Goal: Task Accomplishment & Management: Complete application form

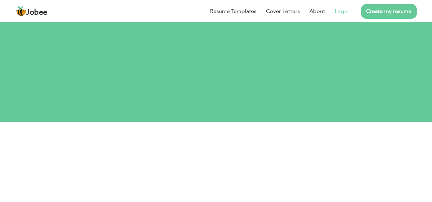
click at [342, 12] on link "Login" at bounding box center [341, 11] width 14 height 8
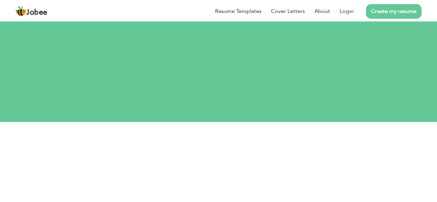
click at [273, 161] on input "text" at bounding box center [219, 168] width 242 height 14
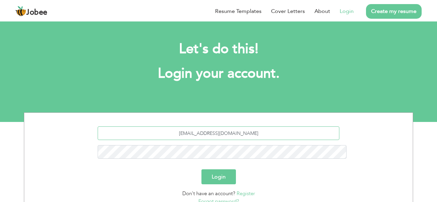
type input "Muhammad.ahmad3755@gmail.com"
click at [221, 170] on button "Login" at bounding box center [218, 177] width 34 height 15
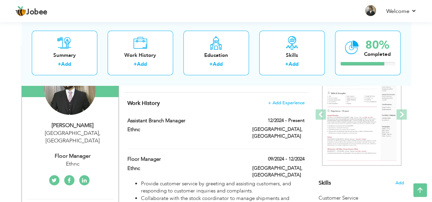
scroll to position [81, 0]
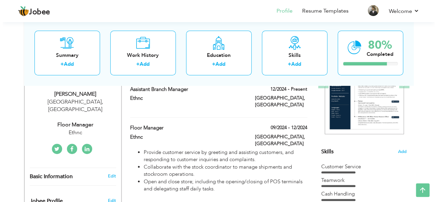
scroll to position [72, 0]
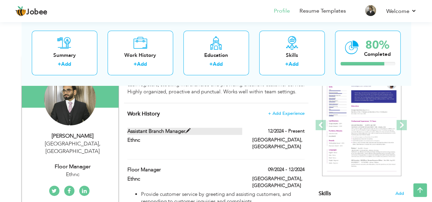
click at [216, 135] on label "Assistant Branch Manager" at bounding box center [184, 131] width 115 height 7
type input "Assistant Branch Manager"
type input "Ethnc"
type input "12/2024"
type input "[GEOGRAPHIC_DATA]"
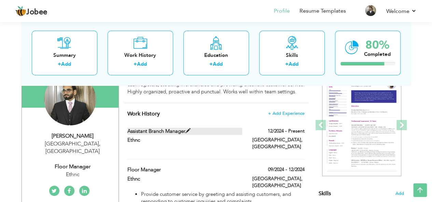
type input "[GEOGRAPHIC_DATA]"
checkbox input "true"
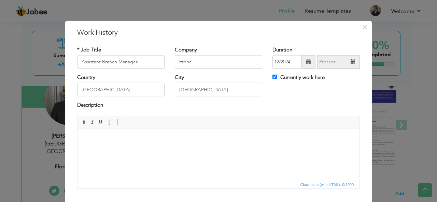
click at [183, 142] on body at bounding box center [218, 139] width 268 height 7
click at [116, 123] on span at bounding box center [118, 122] width 5 height 5
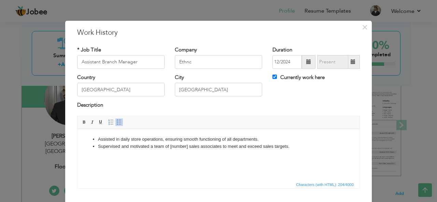
click at [187, 147] on li "Supervised and motivated a team of [number] sales associates to meet and exceed…" at bounding box center [218, 146] width 241 height 7
click at [279, 147] on li "Supervised and motivated a team of 15 sales associates to meet and exceed sales…" at bounding box center [218, 146] width 241 height 7
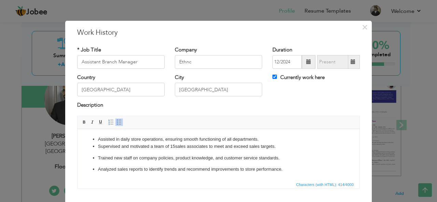
click at [96, 166] on ul "Assisted in daily store operations, ensuring smooth functioning of all departme…" at bounding box center [218, 154] width 268 height 37
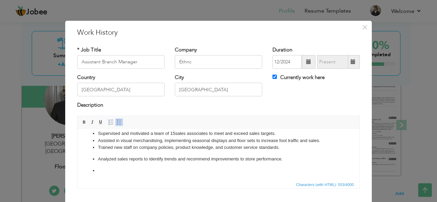
scroll to position [2, 0]
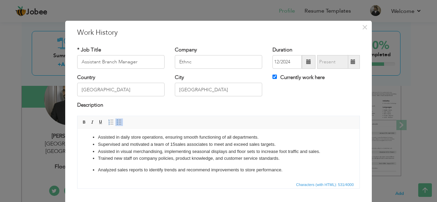
click at [92, 171] on ul "Assisted in daily store operations, ensuring smooth functioning of all departme…" at bounding box center [218, 154] width 268 height 40
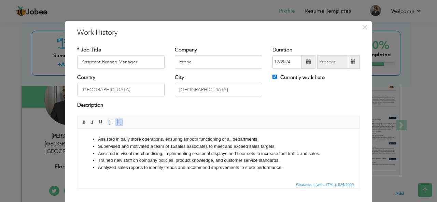
click at [238, 175] on html "Assisted in daily store operations, ensuring smooth functioning of all departme…" at bounding box center [218, 153] width 282 height 49
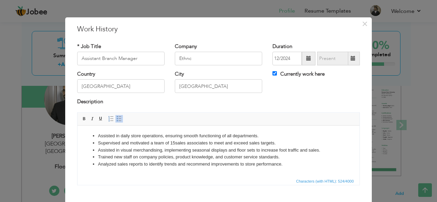
scroll to position [41, 0]
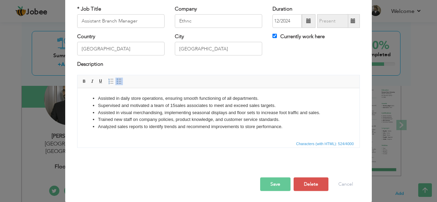
click at [277, 186] on button "Save" at bounding box center [275, 185] width 30 height 14
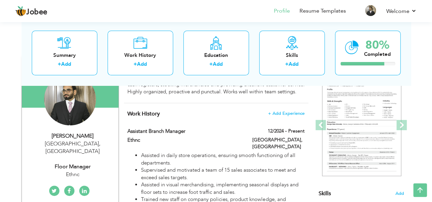
click at [84, 163] on div "Floor Manager" at bounding box center [72, 167] width 91 height 8
type input "[DEMOGRAPHIC_DATA]"
type input "[PERSON_NAME]"
type input "03234696788"
select select "number:166"
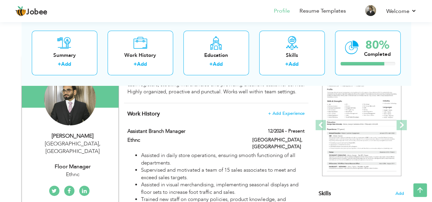
type input "[GEOGRAPHIC_DATA]"
select select "number:7"
type input "Ethnc"
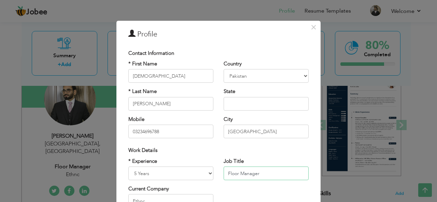
click at [267, 170] on input "Floor Manager" at bounding box center [265, 174] width 85 height 14
type input "F"
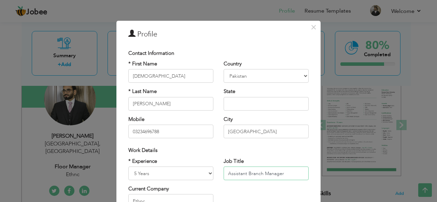
type input "Assistant Branch Manager"
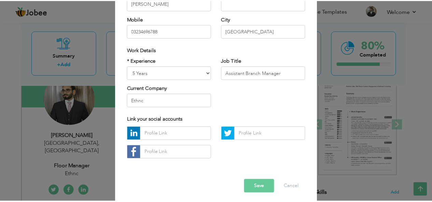
scroll to position [104, 0]
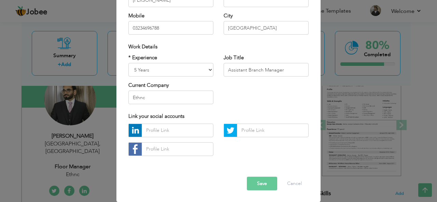
click at [263, 183] on button "Save" at bounding box center [262, 184] width 30 height 14
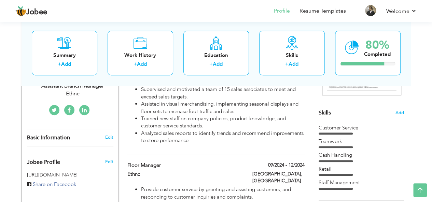
scroll to position [152, 0]
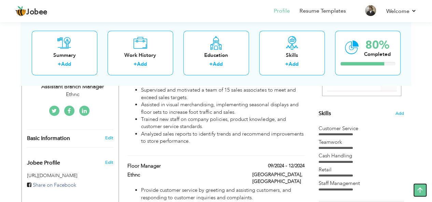
click at [420, 189] on icon at bounding box center [420, 191] width 14 height 14
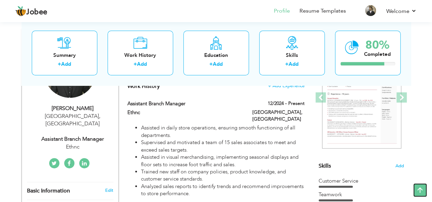
click at [420, 189] on icon at bounding box center [420, 191] width 14 height 14
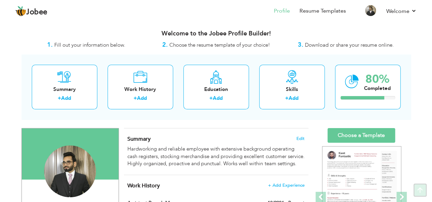
scroll to position [0, 0]
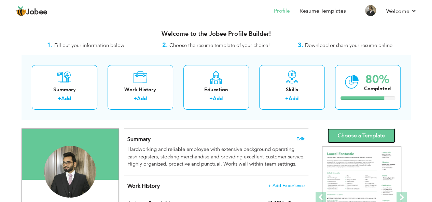
click at [387, 131] on link "Choose a Template" at bounding box center [361, 136] width 68 height 15
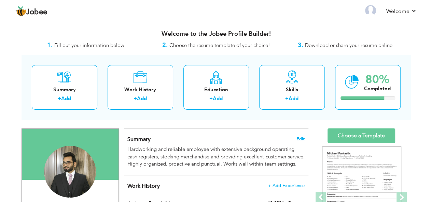
click at [299, 139] on span "Edit" at bounding box center [300, 139] width 8 height 5
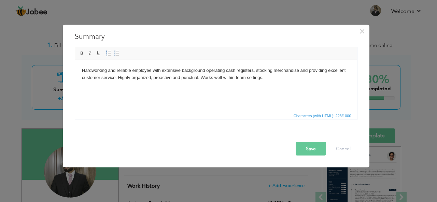
click at [266, 77] on body "Hardworking and reliable employee with extensive background operating cash regi…" at bounding box center [216, 74] width 268 height 14
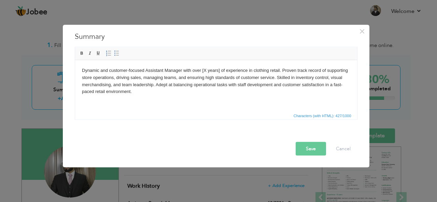
click at [219, 70] on body "Dynamic and customer-focused Assistant Manager with over [X years] of experienc…" at bounding box center [216, 81] width 268 height 28
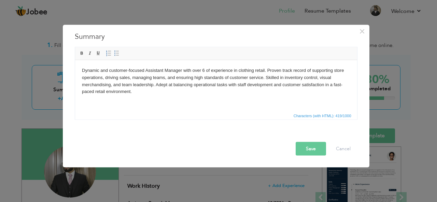
click at [315, 150] on button "Save" at bounding box center [310, 149] width 30 height 14
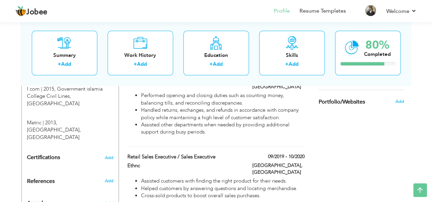
scroll to position [353, 0]
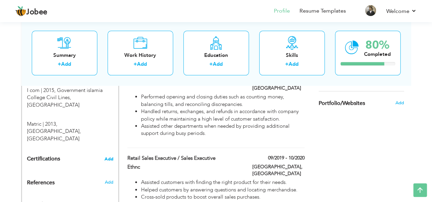
click at [109, 157] on span "Add" at bounding box center [108, 159] width 9 height 5
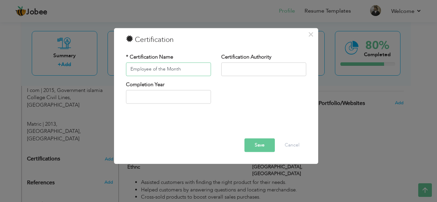
type input "Employee of the Month"
click at [232, 69] on input "text" at bounding box center [263, 69] width 85 height 14
type input "Ethnc"
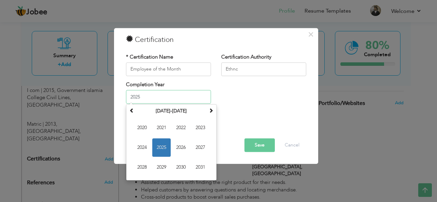
click at [185, 97] on input "2025" at bounding box center [168, 97] width 85 height 14
click at [145, 150] on span "2024" at bounding box center [142, 148] width 18 height 18
type input "2024"
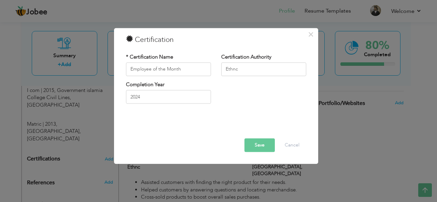
click at [269, 143] on button "Save" at bounding box center [259, 145] width 30 height 14
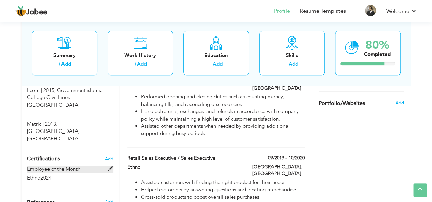
click at [97, 166] on label "Employee of the Month" at bounding box center [70, 169] width 86 height 7
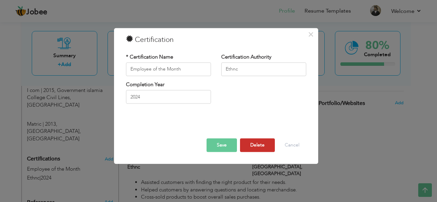
click at [259, 147] on button "Delete" at bounding box center [257, 145] width 35 height 14
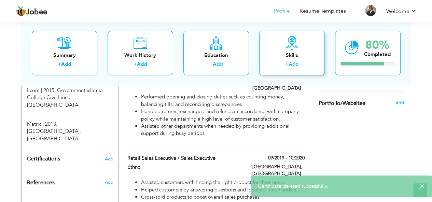
click at [291, 61] on link "Add" at bounding box center [293, 64] width 10 height 7
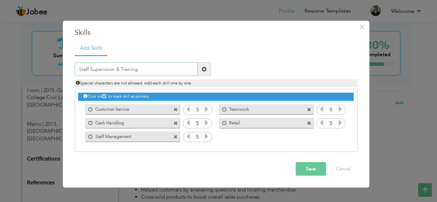
type input "Staff Supervision & Training"
click at [202, 70] on span at bounding box center [204, 69] width 5 height 5
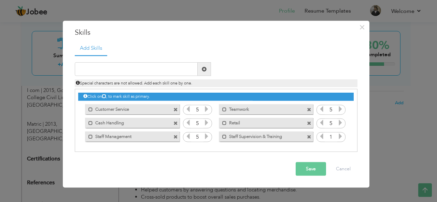
click at [338, 137] on icon at bounding box center [340, 136] width 6 height 6
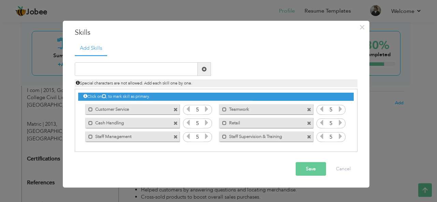
click at [309, 123] on span at bounding box center [309, 123] width 4 height 4
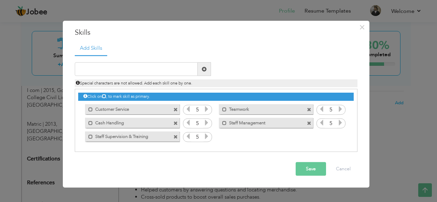
click at [309, 107] on span at bounding box center [309, 109] width 4 height 4
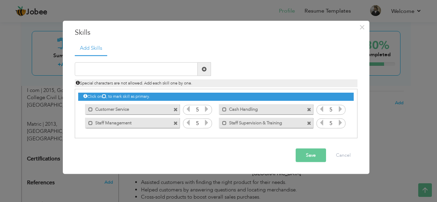
click at [175, 125] on span at bounding box center [175, 123] width 4 height 4
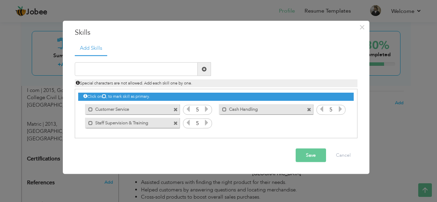
click at [175, 109] on span at bounding box center [175, 109] width 4 height 4
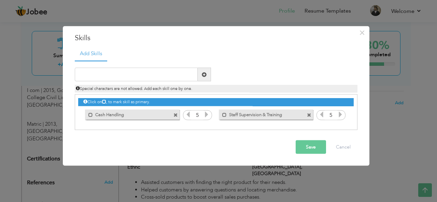
click at [175, 116] on span at bounding box center [175, 115] width 4 height 4
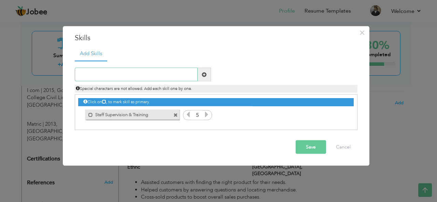
click at [104, 70] on input "text" at bounding box center [136, 75] width 123 height 14
paste input "POS Systems & Cash Handling"
type input "POS Systems & Cash Handling"
click at [204, 78] on span at bounding box center [204, 75] width 13 height 14
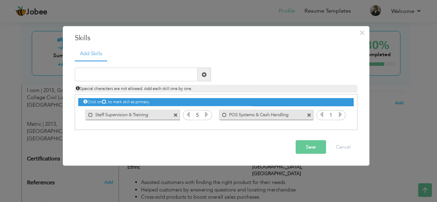
click at [343, 114] on icon at bounding box center [340, 115] width 6 height 6
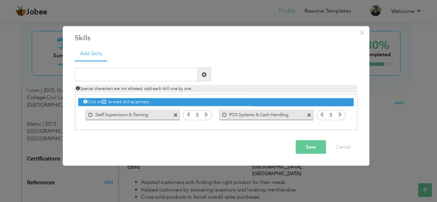
click at [343, 114] on icon at bounding box center [340, 115] width 6 height 6
drag, startPoint x: 343, startPoint y: 114, endPoint x: 129, endPoint y: -30, distance: 258.1
click at [184, 76] on input "text" at bounding box center [136, 75] width 123 height 14
paste input "Retail Sales & Customer Service"
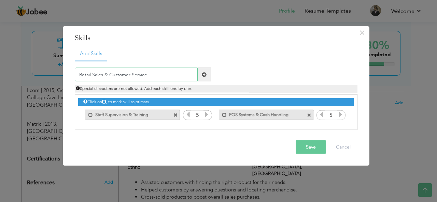
type input "Retail Sales & Customer Service"
click at [205, 77] on span at bounding box center [204, 74] width 5 height 5
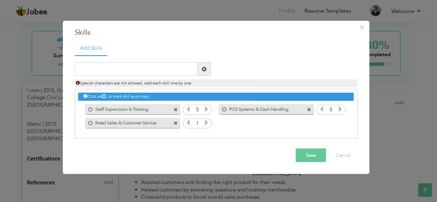
click at [204, 123] on icon at bounding box center [206, 123] width 6 height 6
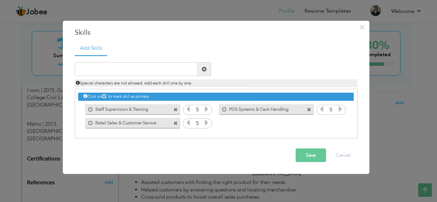
click at [204, 123] on icon at bounding box center [206, 123] width 6 height 6
click at [168, 58] on div "Duplicate entry" at bounding box center [216, 97] width 282 height 84
click at [178, 71] on input "text" at bounding box center [136, 69] width 123 height 14
paste input "Team Leadership"
type input "Team Leadership"
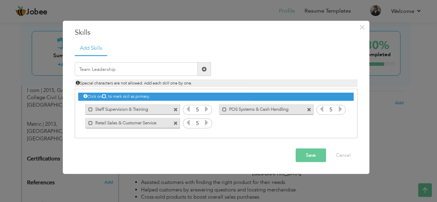
click at [202, 69] on span at bounding box center [204, 69] width 5 height 5
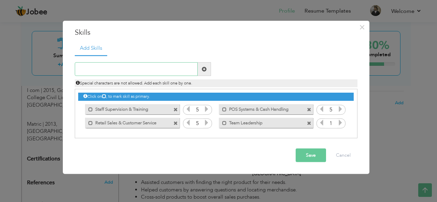
click at [177, 63] on input "text" at bounding box center [136, 69] width 123 height 14
paste input "KPI Tracking & Reporting"
type input "KPI Tracking & Reporting"
click at [206, 69] on span at bounding box center [204, 69] width 5 height 5
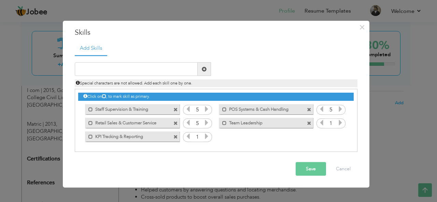
click at [308, 121] on span at bounding box center [309, 123] width 4 height 4
click at [178, 135] on span at bounding box center [175, 137] width 4 height 4
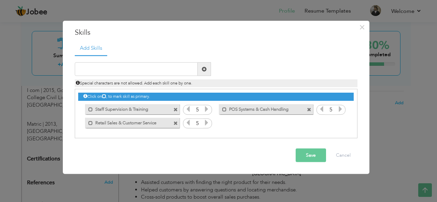
click at [308, 121] on div "Click on , to mark skill as primary. Mark as primary skill. Customer Service 5 …" at bounding box center [215, 109] width 275 height 40
click at [170, 69] on input "text" at bounding box center [136, 69] width 123 height 14
paste input "KPI Tracking & Reporting"
type input "KPI Tracking & Reporting"
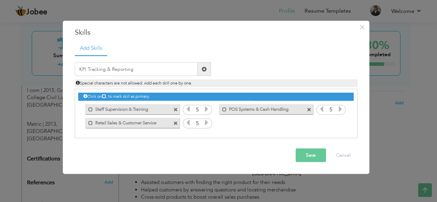
click at [202, 71] on span at bounding box center [204, 69] width 5 height 5
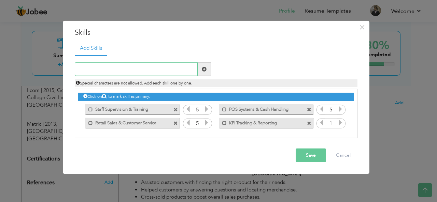
click at [181, 69] on input "text" at bounding box center [136, 69] width 123 height 14
paste input "Team Leadership"
type input "Team Leadership"
click at [201, 67] on span at bounding box center [204, 69] width 13 height 14
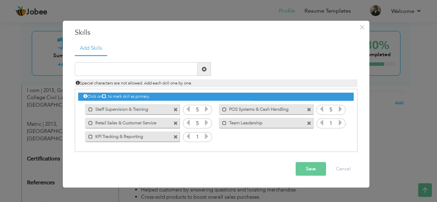
click at [340, 124] on icon at bounding box center [340, 123] width 6 height 6
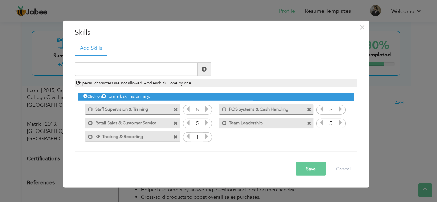
click at [340, 124] on icon at bounding box center [340, 123] width 6 height 6
click at [208, 133] on icon at bounding box center [206, 136] width 6 height 6
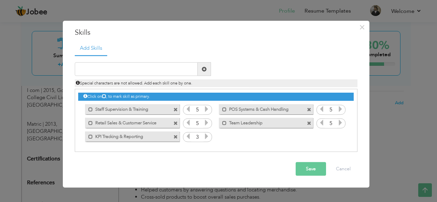
click at [208, 133] on icon at bounding box center [206, 136] width 6 height 6
click at [317, 165] on button "Save" at bounding box center [310, 169] width 30 height 14
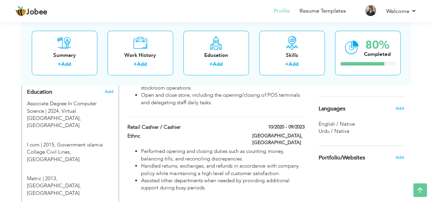
scroll to position [299, 0]
click at [389, 40] on div "80%" at bounding box center [377, 45] width 27 height 11
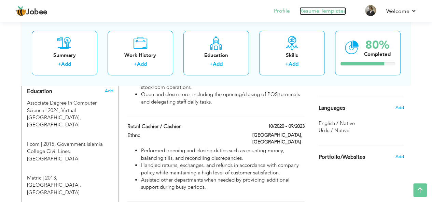
click at [334, 11] on link "Resume Templates" at bounding box center [322, 11] width 46 height 8
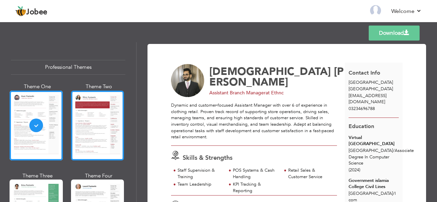
click at [114, 116] on div at bounding box center [97, 126] width 53 height 70
click at [99, 129] on div at bounding box center [97, 126] width 53 height 70
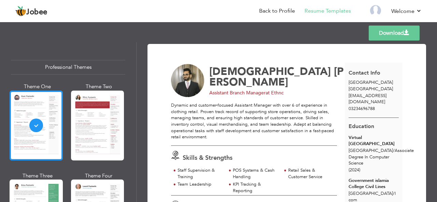
click at [54, 126] on div at bounding box center [36, 126] width 53 height 70
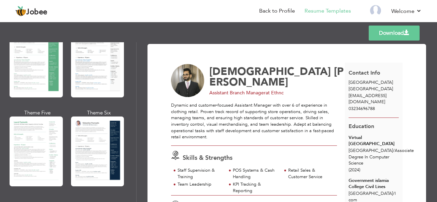
scroll to position [132, 0]
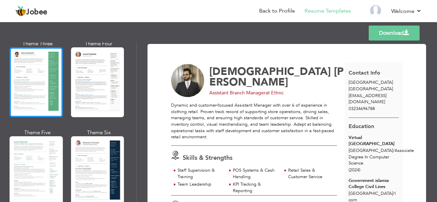
click at [53, 82] on div at bounding box center [36, 82] width 53 height 70
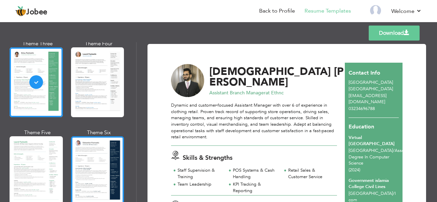
click at [84, 147] on div at bounding box center [97, 171] width 53 height 70
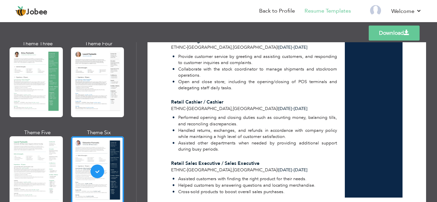
scroll to position [295, 0]
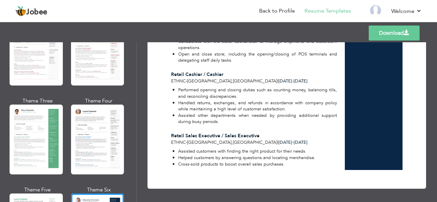
scroll to position [69, 0]
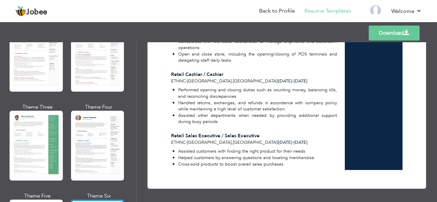
click at [140, 64] on div "Download [PERSON_NAME] Assistant Branch Manager at [GEOGRAPHIC_DATA]" at bounding box center [286, 122] width 300 height 160
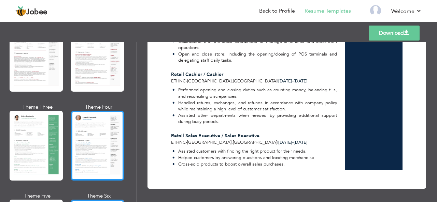
click at [107, 128] on div at bounding box center [97, 146] width 53 height 70
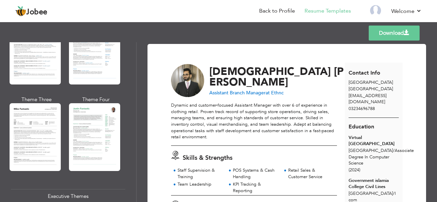
scroll to position [371, 0]
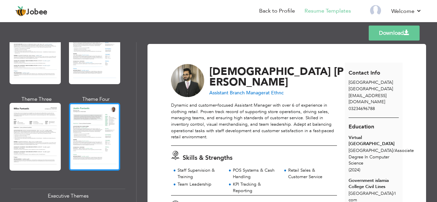
click at [108, 113] on div at bounding box center [94, 137] width 51 height 68
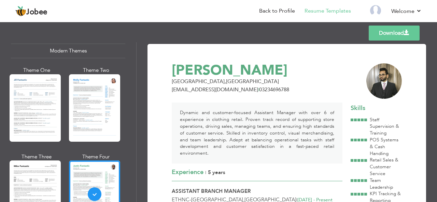
scroll to position [267, 0]
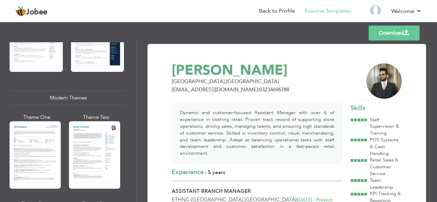
click at [145, 65] on div "Download [PERSON_NAME] [GEOGRAPHIC_DATA] , [GEOGRAPHIC_DATA] [EMAIL_ADDRESS][DO…" at bounding box center [286, 122] width 300 height 160
drag, startPoint x: 145, startPoint y: 65, endPoint x: 136, endPoint y: 56, distance: 11.8
click at [136, 56] on div "Download [PERSON_NAME] [GEOGRAPHIC_DATA] , [GEOGRAPHIC_DATA] [EMAIL_ADDRESS][DO…" at bounding box center [286, 122] width 300 height 160
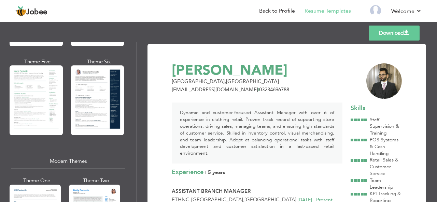
scroll to position [190, 0]
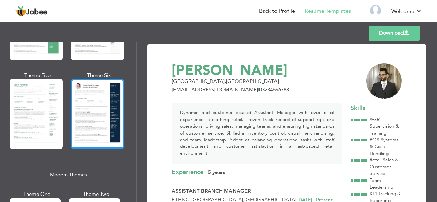
click at [107, 87] on div at bounding box center [97, 114] width 53 height 70
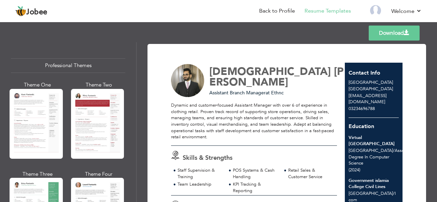
scroll to position [10, 0]
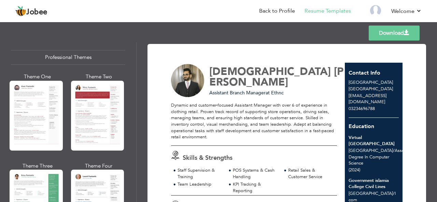
click at [138, 58] on div "Download [PERSON_NAME] Assistant Branch Manager at [GEOGRAPHIC_DATA]" at bounding box center [286, 122] width 300 height 160
click at [83, 176] on div at bounding box center [97, 205] width 53 height 70
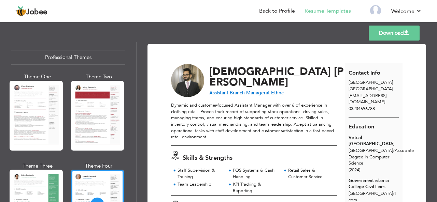
click at [405, 35] on span at bounding box center [406, 32] width 5 height 5
